Goal: Information Seeking & Learning: Learn about a topic

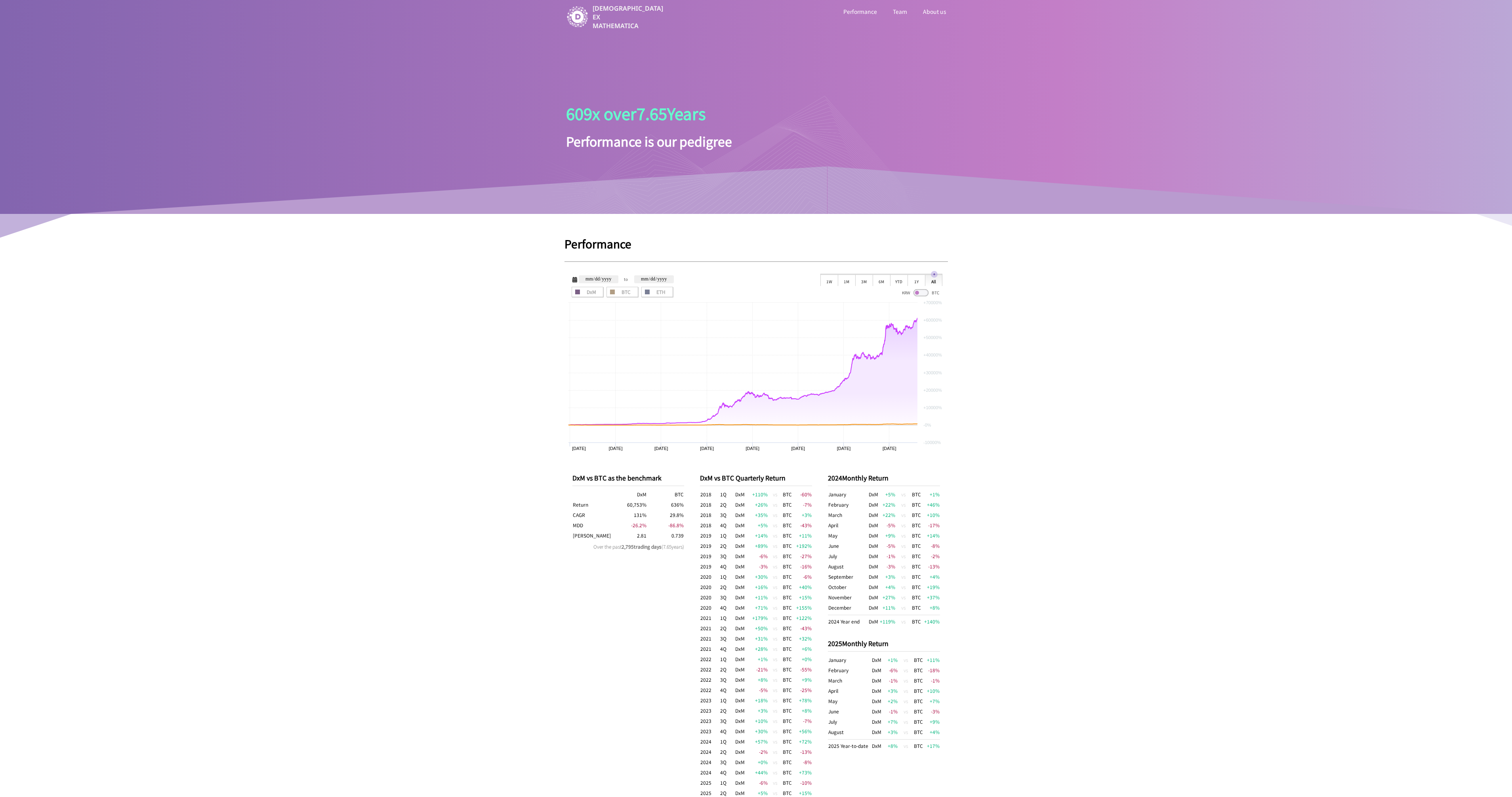
click at [853, 12] on link "Performance" at bounding box center [860, 12] width 37 height 11
drag, startPoint x: 1006, startPoint y: 608, endPoint x: 924, endPoint y: 81, distance: 533.3
click at [898, 17] on ul "Performance Team About us" at bounding box center [815, 18] width 277 height 23
click at [898, 16] on link "Team" at bounding box center [900, 12] width 18 height 11
drag, startPoint x: 1069, startPoint y: 399, endPoint x: 940, endPoint y: -1, distance: 420.3
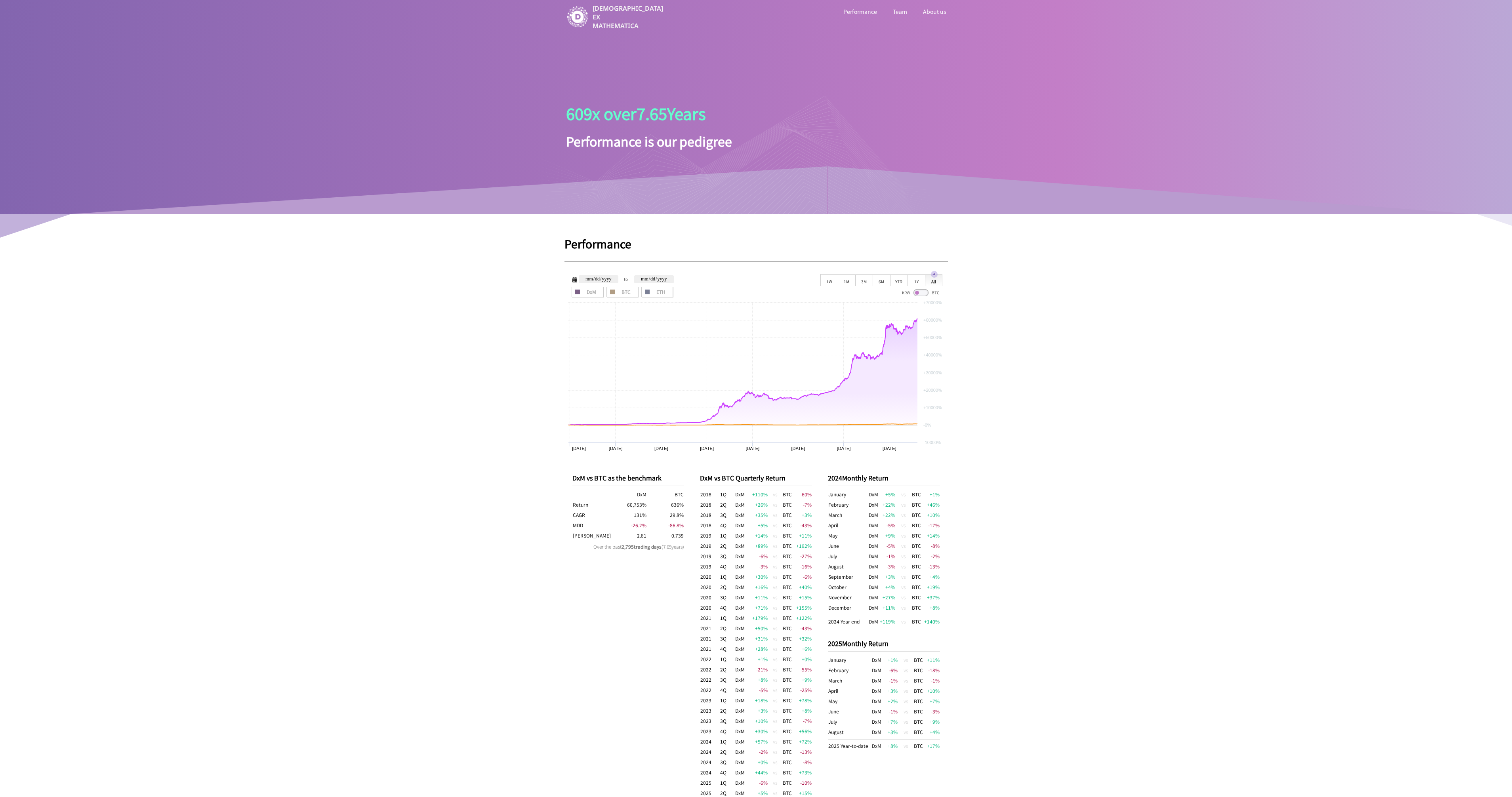
click at [927, 12] on link "About us" at bounding box center [934, 12] width 26 height 11
drag, startPoint x: 1076, startPoint y: 440, endPoint x: 752, endPoint y: 72, distance: 490.3
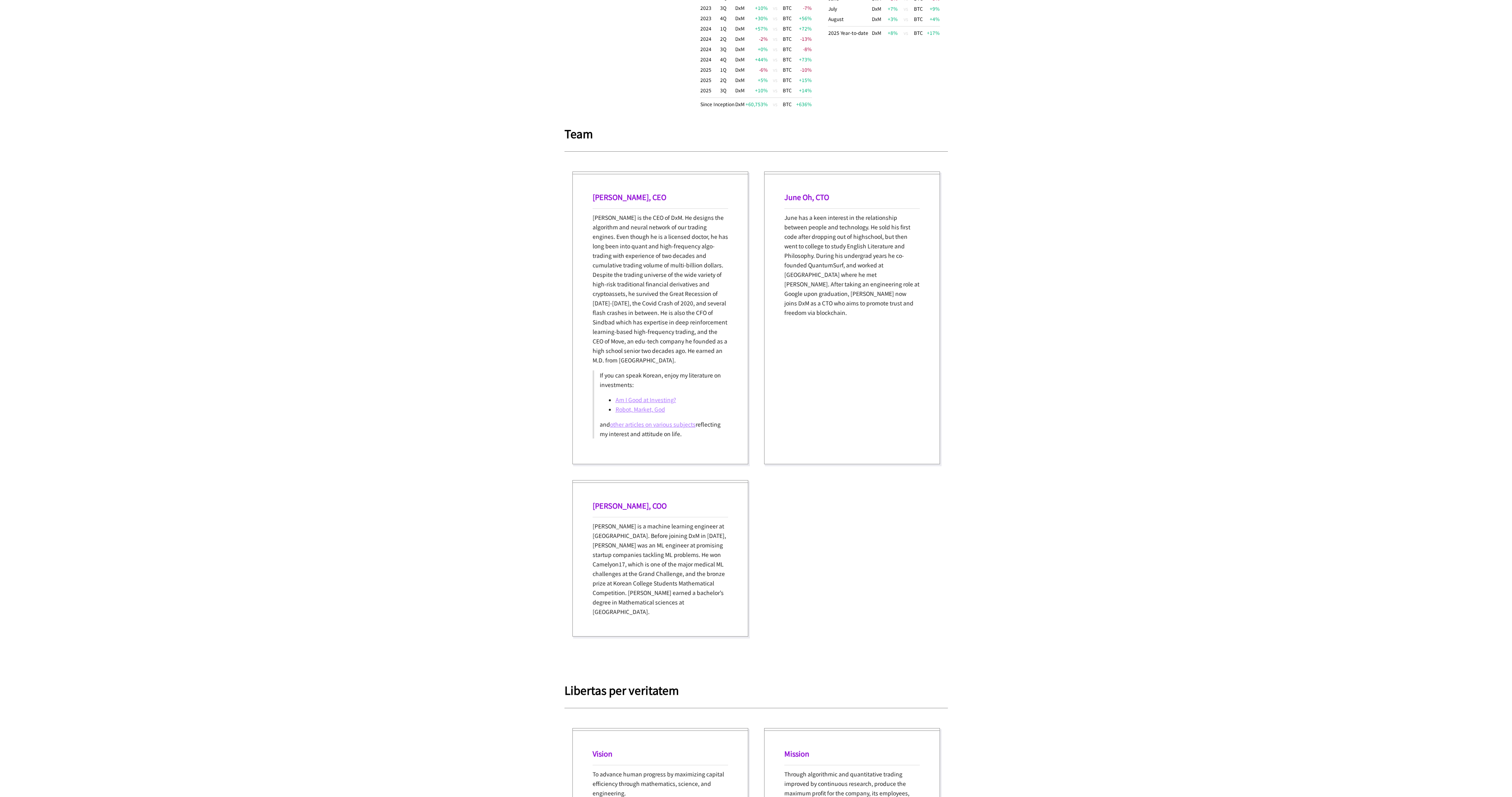
scroll to position [840, 0]
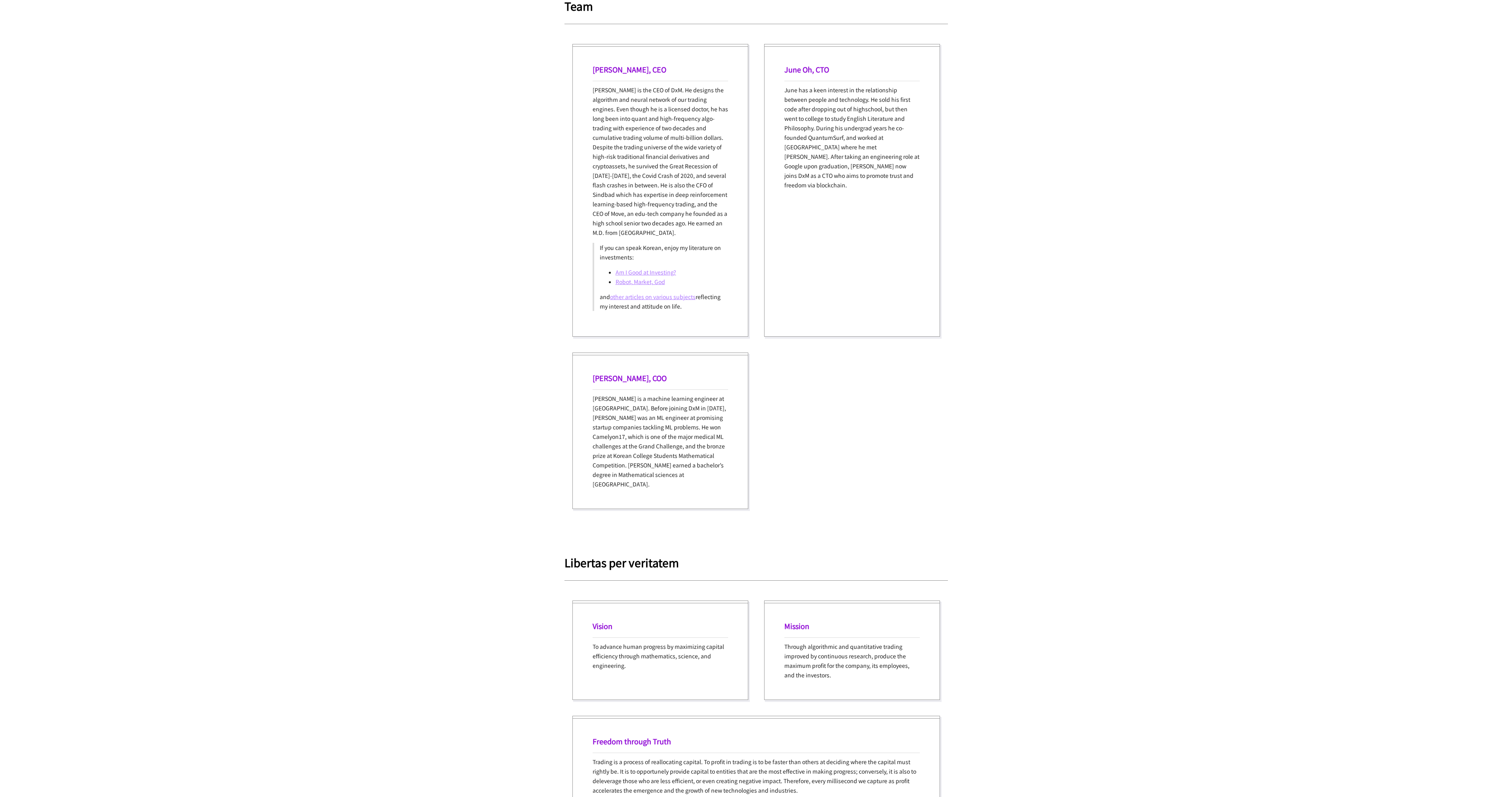
click at [662, 272] on link "Am I Good at Investing?" at bounding box center [646, 272] width 60 height 8
click at [613, 281] on ul "Am I Good at Investing? Robot, Market, God" at bounding box center [661, 277] width 123 height 19
click at [626, 284] on link "Robot, Market, God" at bounding box center [640, 281] width 49 height 8
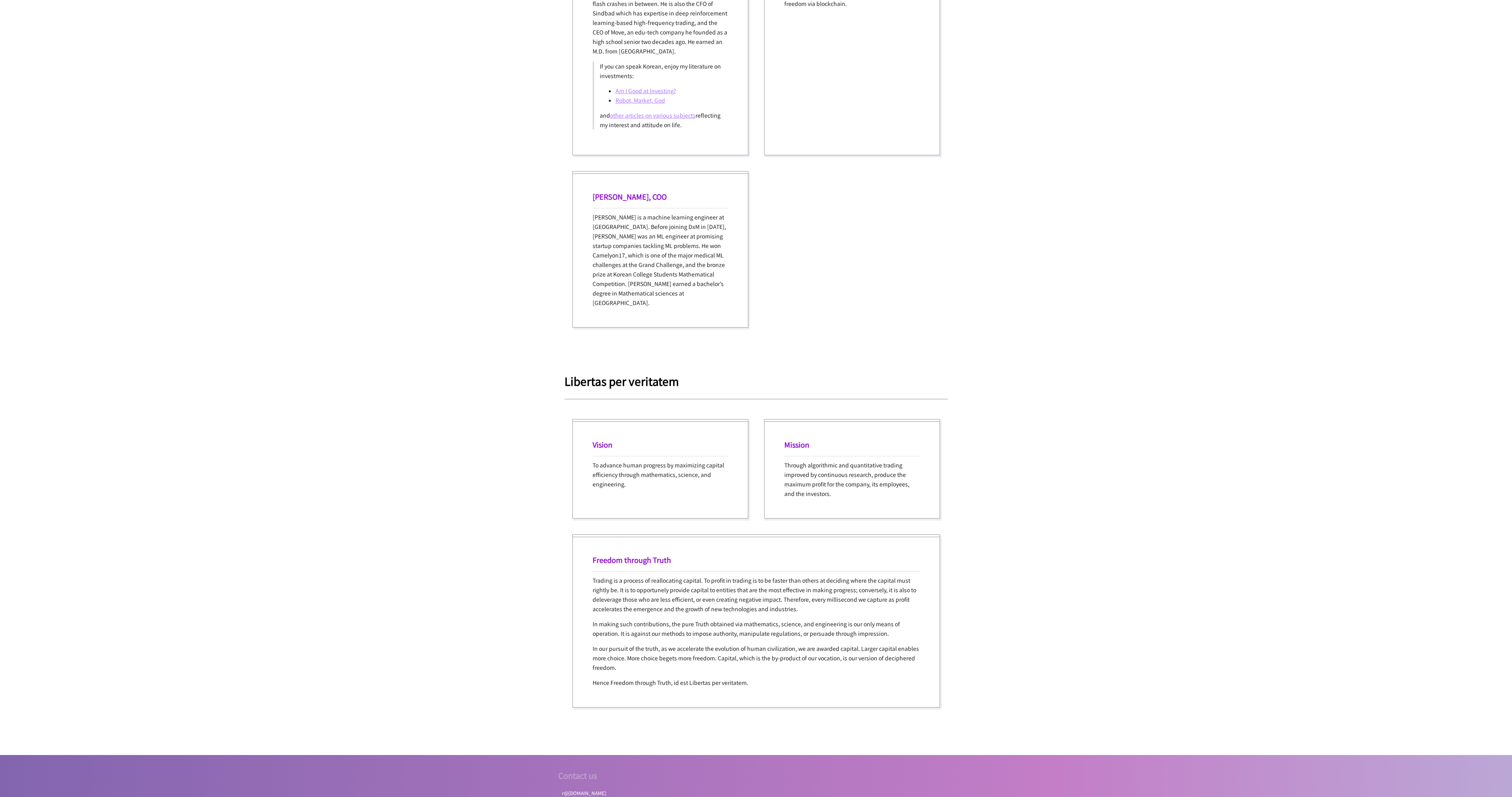
scroll to position [1137, 0]
